Goal: Transaction & Acquisition: Purchase product/service

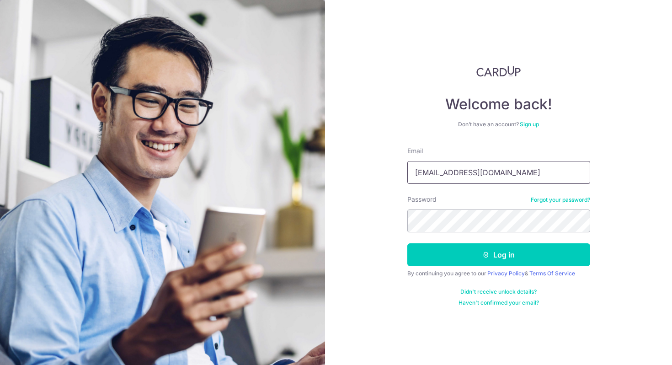
click at [516, 164] on input "chanjiawei112@gmail.com" at bounding box center [499, 172] width 183 height 23
type input "[EMAIL_ADDRESS][DOMAIN_NAME]"
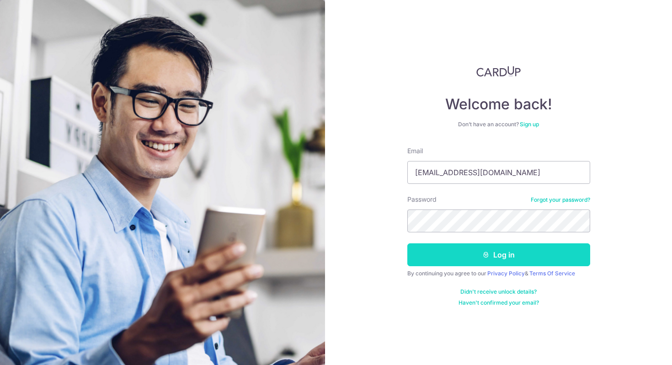
click at [496, 256] on button "Log in" at bounding box center [499, 254] width 183 height 23
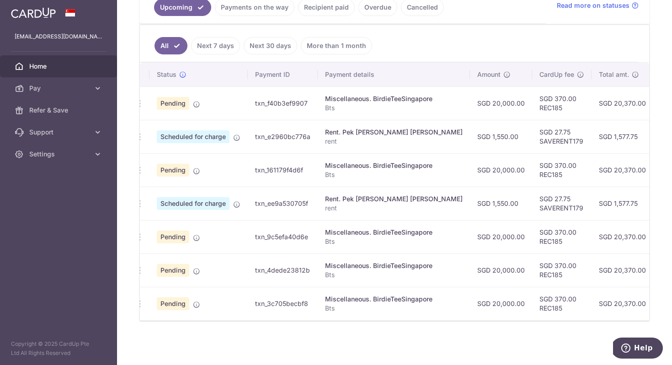
scroll to position [0, 6]
click at [320, 339] on div "× Pause Schedule Pause all future payments in this series Pause just this one p…" at bounding box center [394, 182] width 555 height 365
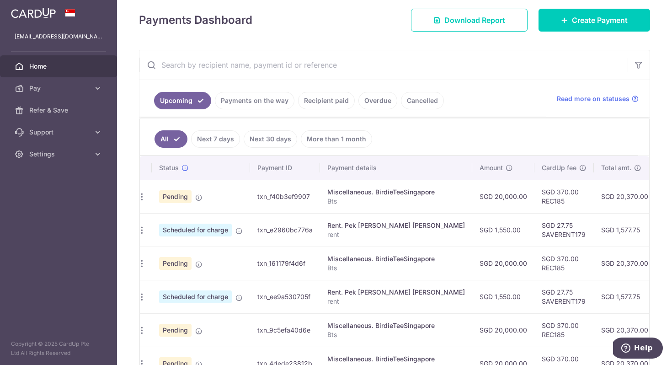
scroll to position [0, 0]
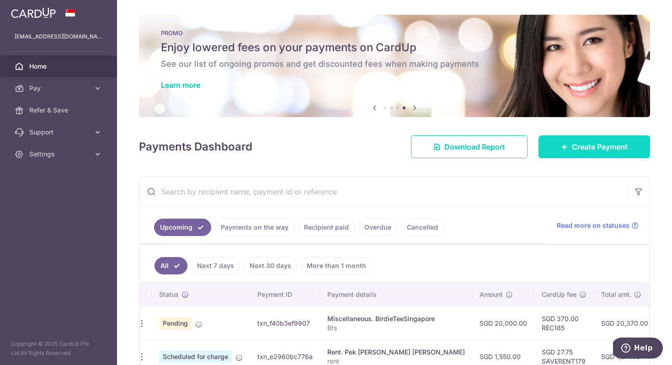
click at [622, 149] on span "Create Payment" at bounding box center [600, 146] width 56 height 11
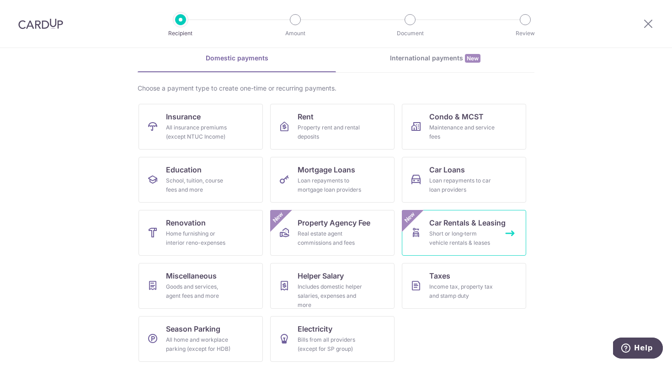
scroll to position [44, 0]
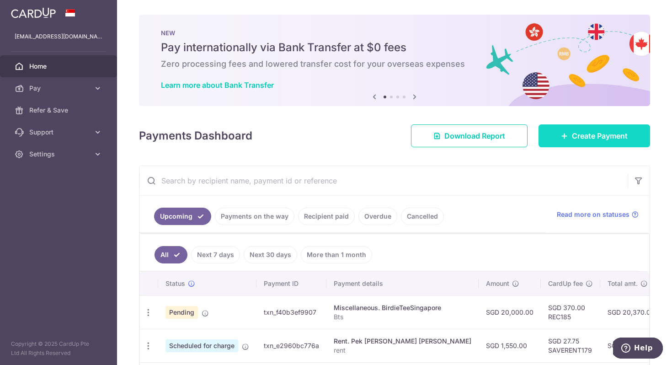
click at [607, 140] on span "Create Payment" at bounding box center [600, 135] width 56 height 11
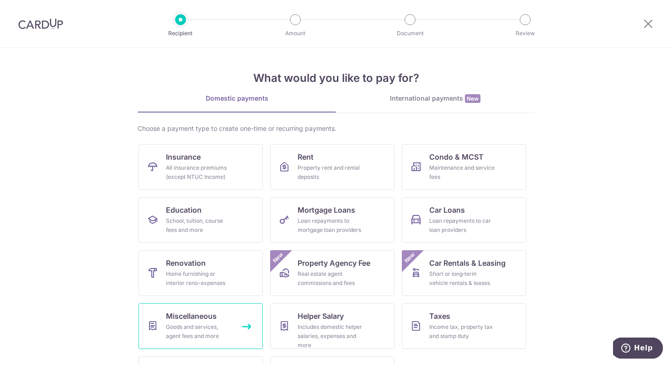
click at [190, 334] on div "Goods and services, agent fees and more" at bounding box center [199, 331] width 66 height 18
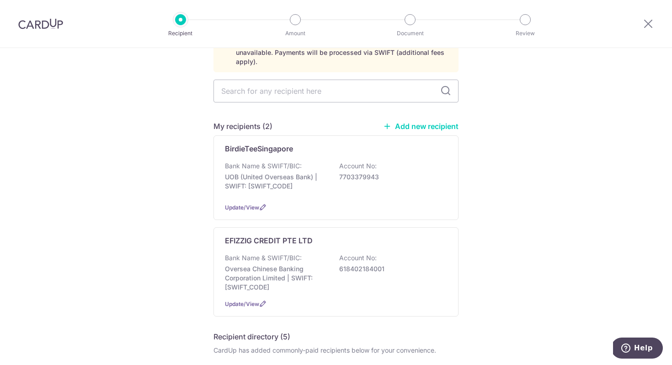
scroll to position [66, 0]
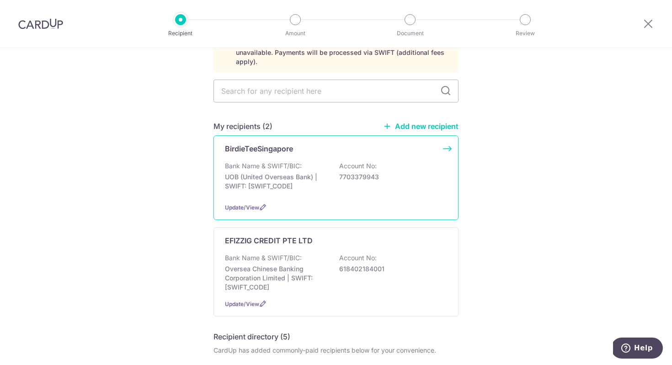
click at [332, 143] on div "BirdieTeeSingapore" at bounding box center [330, 148] width 211 height 11
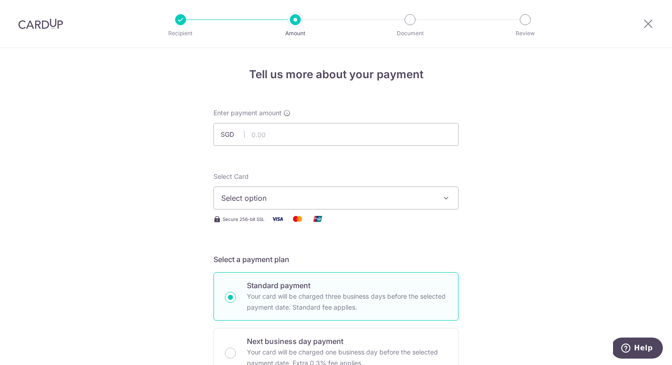
click at [325, 200] on span "Select option" at bounding box center [327, 198] width 213 height 11
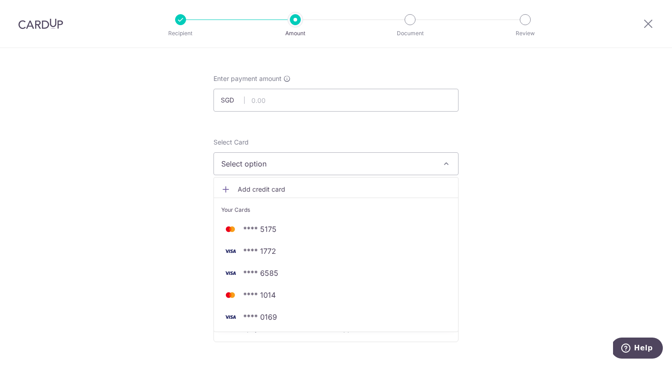
scroll to position [144, 0]
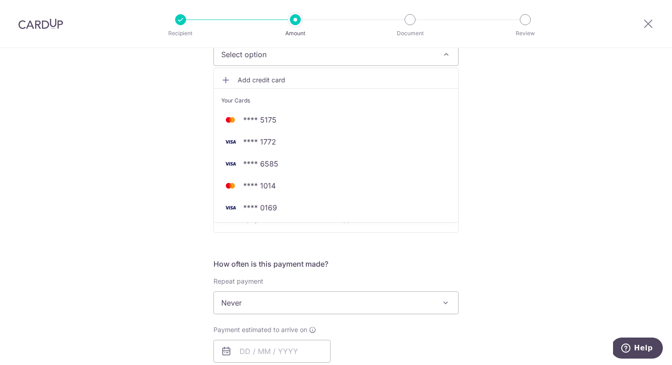
click at [488, 190] on div "Tell us more about your payment Enter payment amount SGD Select Card Select opt…" at bounding box center [336, 317] width 672 height 827
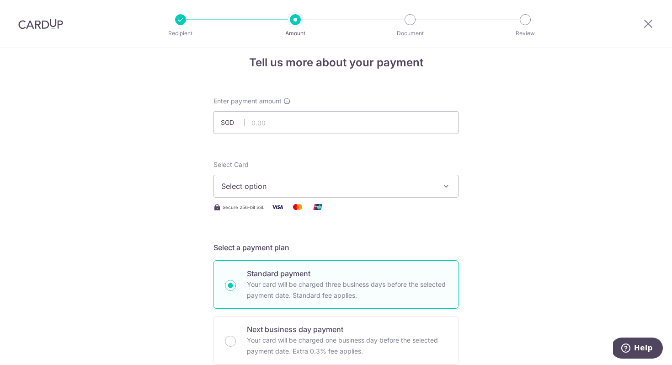
scroll to position [0, 0]
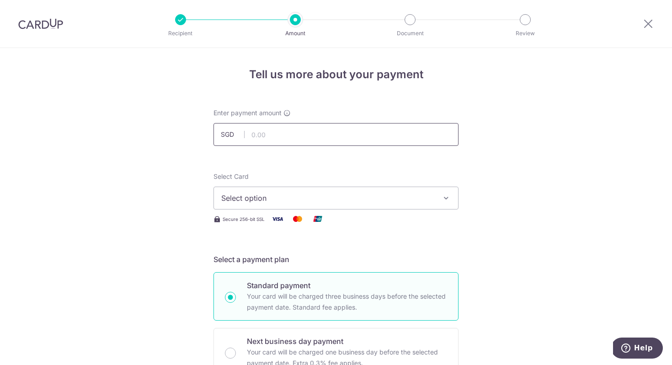
click at [392, 133] on input "text" at bounding box center [336, 134] width 245 height 23
click at [393, 137] on input "text" at bounding box center [336, 134] width 245 height 23
click at [393, 139] on input "text" at bounding box center [336, 134] width 245 height 23
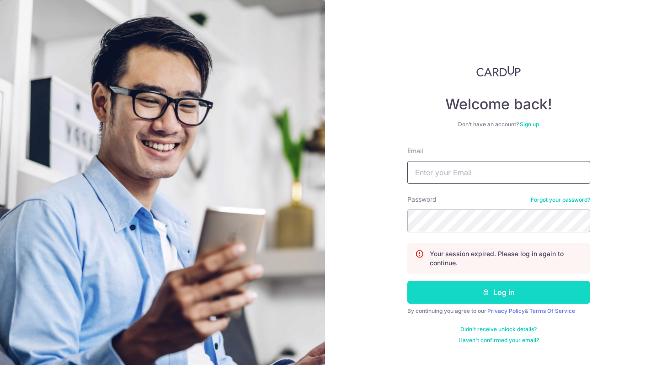
type input "[EMAIL_ADDRESS][DOMAIN_NAME]"
click at [476, 300] on button "Log in" at bounding box center [499, 292] width 183 height 23
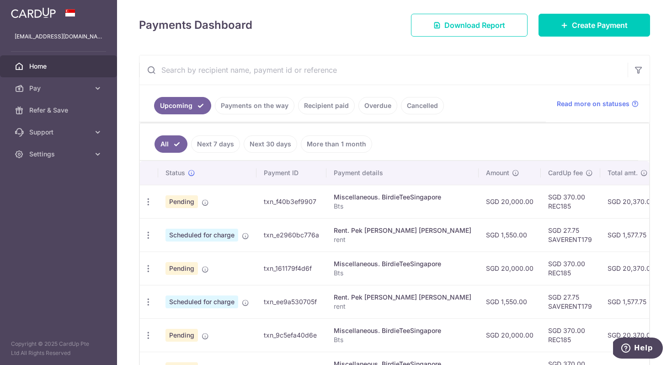
scroll to position [195, 0]
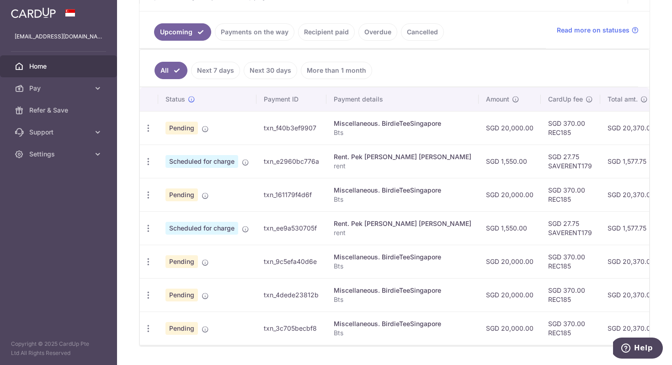
drag, startPoint x: 222, startPoint y: 349, endPoint x: 272, endPoint y: 351, distance: 49.9
click at [272, 347] on div "Upcoming Payments on the way Recipient paid Overdue Cancelled Read more on stat…" at bounding box center [394, 163] width 511 height 365
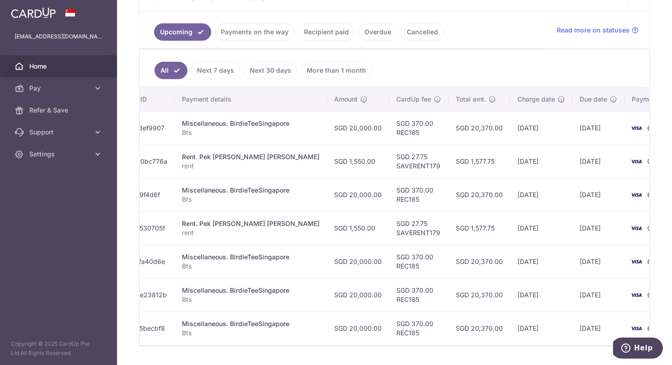
scroll to position [0, 0]
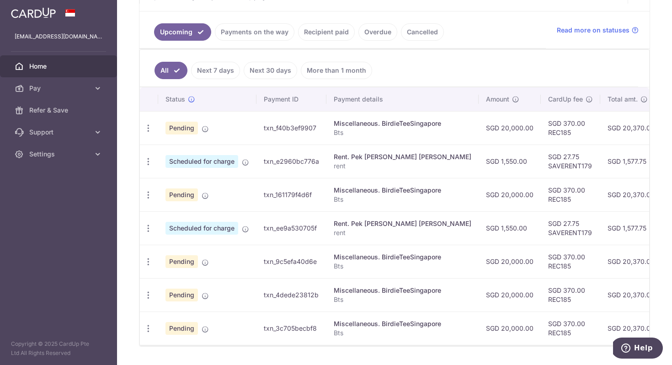
click at [257, 136] on td "txn_f40b3ef9907" at bounding box center [292, 127] width 70 height 33
click at [354, 136] on p "Bts" at bounding box center [403, 132] width 138 height 9
click at [479, 135] on td "SGD 20,000.00" at bounding box center [510, 127] width 62 height 33
click at [601, 124] on td "SGD 20,370.00" at bounding box center [632, 127] width 62 height 33
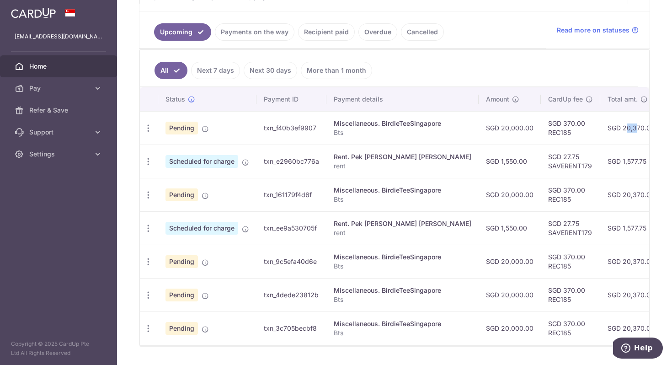
click at [601, 124] on td "SGD 20,370.00" at bounding box center [632, 127] width 62 height 33
click at [180, 123] on span "Pending" at bounding box center [182, 128] width 32 height 13
click at [282, 123] on td "txn_f40b3ef9907" at bounding box center [292, 127] width 70 height 33
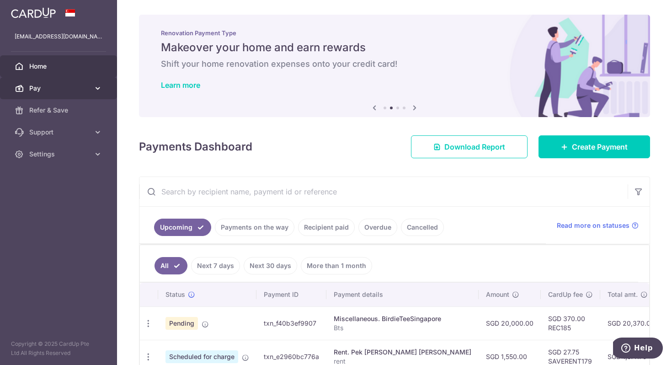
click at [97, 86] on icon at bounding box center [97, 88] width 9 height 9
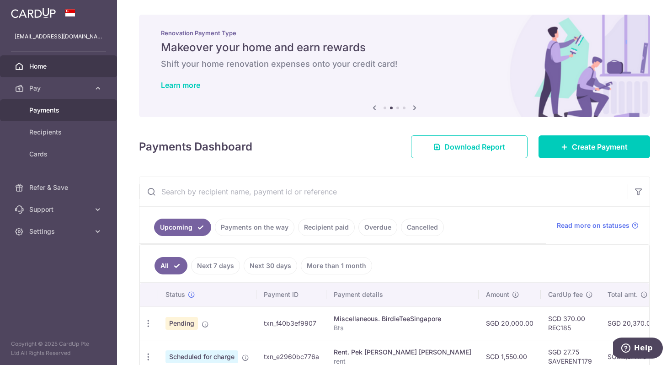
click at [74, 120] on link "Payments" at bounding box center [58, 110] width 117 height 22
